Goal: Contribute content: Contribute content

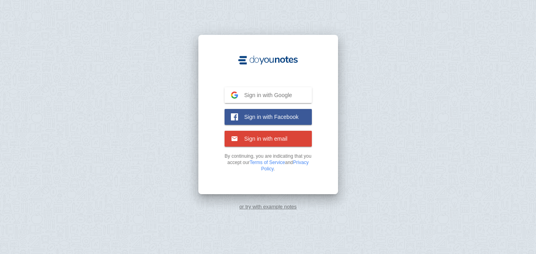
click at [282, 208] on link "or try with example notes" at bounding box center [268, 207] width 58 height 6
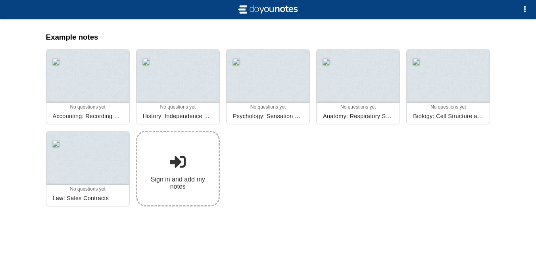
click at [180, 156] on span at bounding box center [178, 162] width 16 height 16
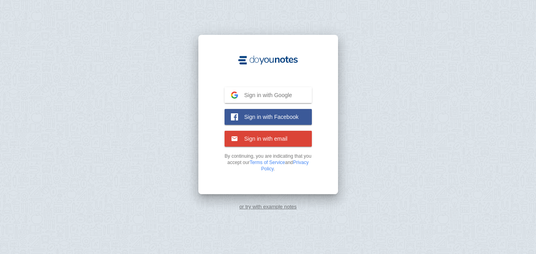
click at [240, 96] on span "Sign in with Google" at bounding box center [265, 95] width 54 height 7
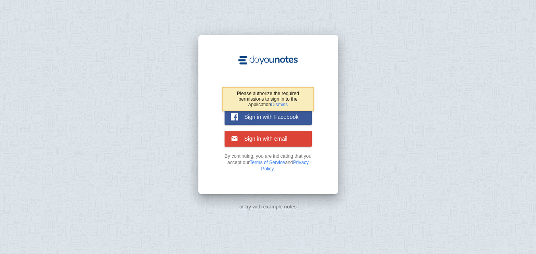
click at [311, 96] on div "Please authorize the required permissions to sign in to the application Dismiss" at bounding box center [267, 99] width 91 height 24
click at [281, 103] on link "Dismiss" at bounding box center [279, 105] width 17 height 6
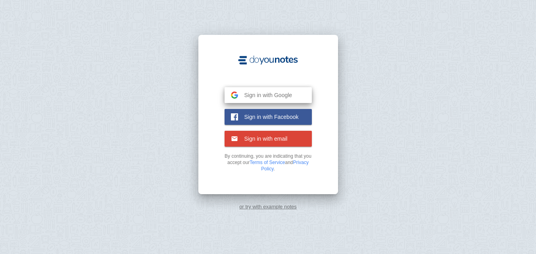
click at [280, 100] on button "Sign in with Google Google" at bounding box center [267, 95] width 87 height 16
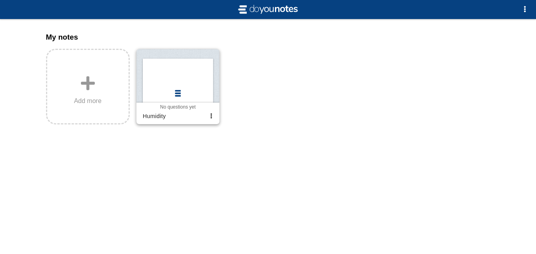
click at [177, 120] on div "Humidity" at bounding box center [173, 116] width 67 height 13
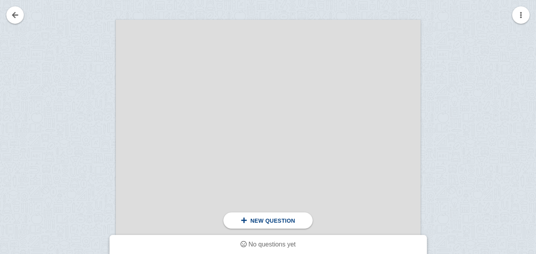
scroll to position [109, 0]
click at [514, 13] on button "button" at bounding box center [520, 14] width 17 height 17
click at [249, 38] on div at bounding box center [268, 127] width 536 height 254
click at [21, 14] on link at bounding box center [14, 14] width 17 height 17
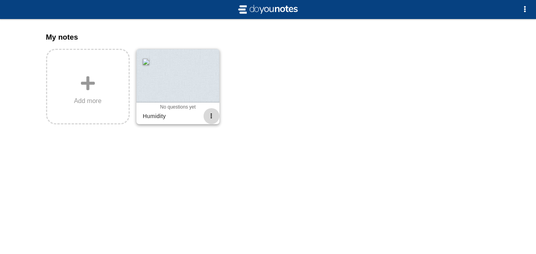
click at [212, 119] on span "button" at bounding box center [211, 115] width 5 height 5
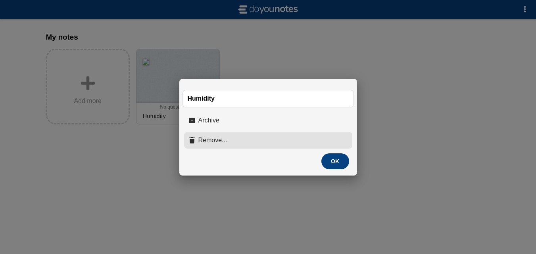
click at [218, 137] on span "Remove..." at bounding box center [212, 140] width 29 height 7
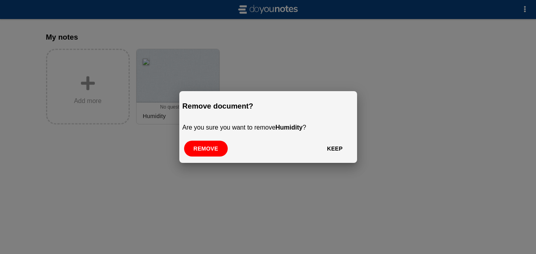
click at [211, 153] on button "Remove" at bounding box center [206, 149] width 44 height 16
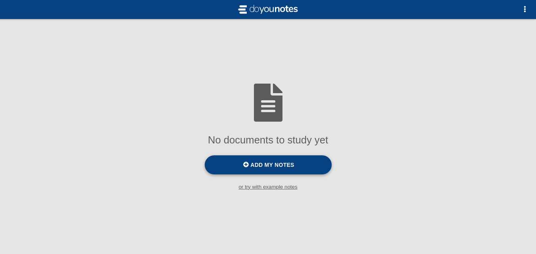
click at [246, 167] on span at bounding box center [246, 165] width 6 height 6
click at [0, 0] on input "Add my notes" at bounding box center [0, 0] width 0 height 0
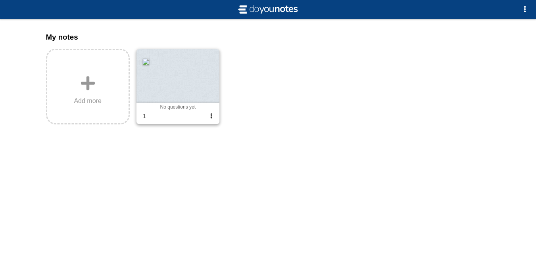
click at [195, 104] on div "0 0 0 0 No questions yet Archived 1" at bounding box center [177, 113] width 83 height 21
